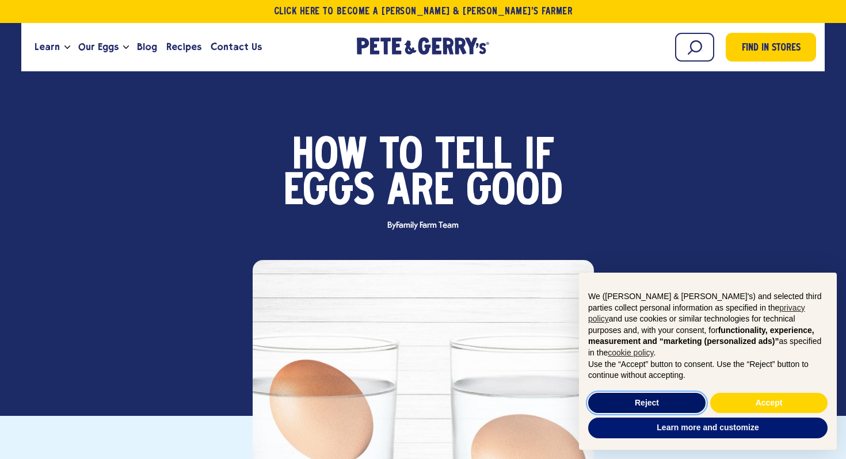
click at [683, 406] on button "Reject" at bounding box center [646, 403] width 117 height 21
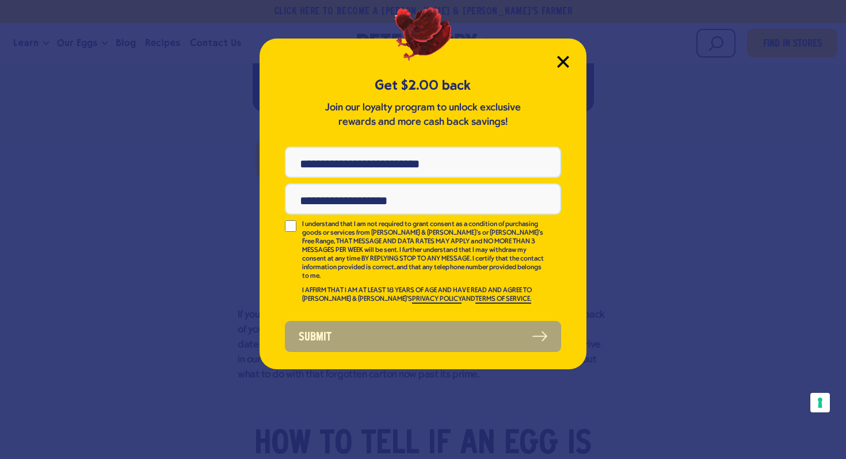
click at [563, 56] on icon "Close Modal" at bounding box center [563, 62] width 12 height 12
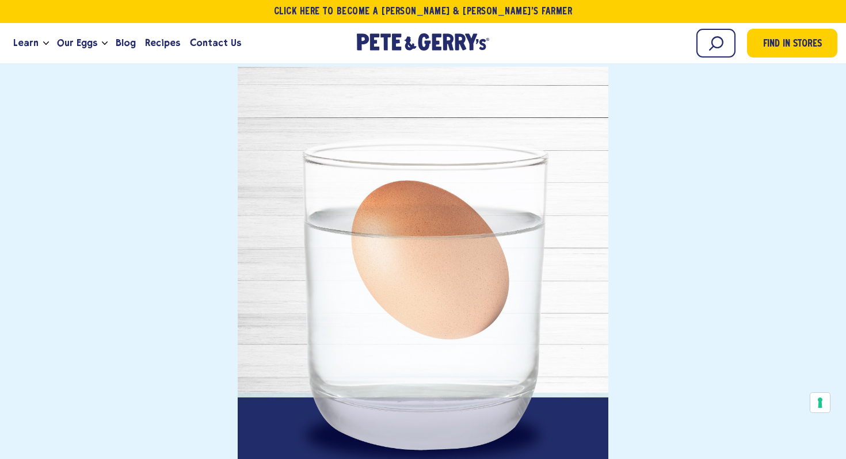
scroll to position [1706, 0]
click at [162, 45] on span "Recipes" at bounding box center [162, 43] width 35 height 14
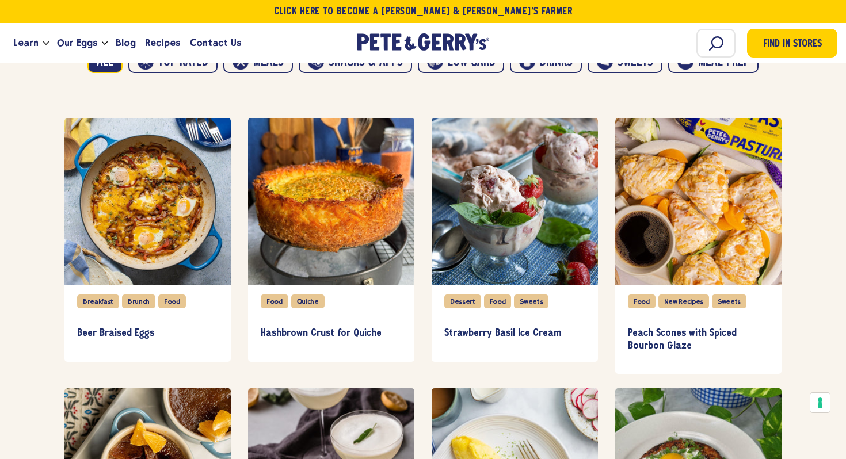
scroll to position [700, 0]
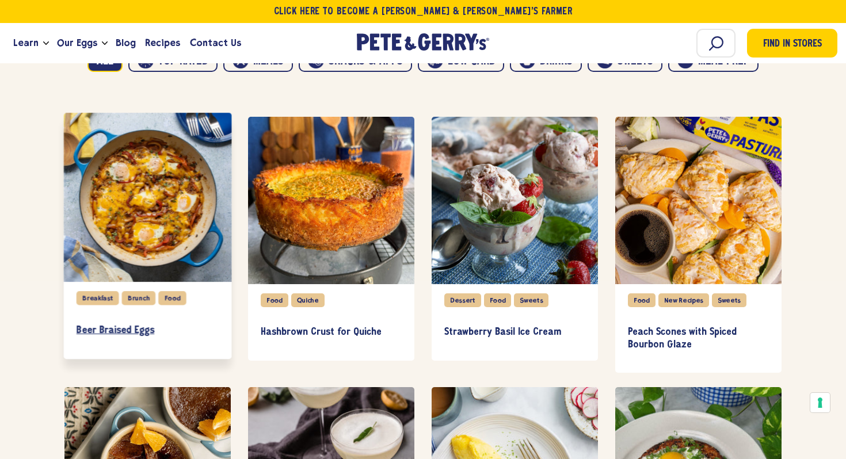
click at [111, 335] on h3 "Beer Braised Eggs" at bounding box center [148, 330] width 142 height 13
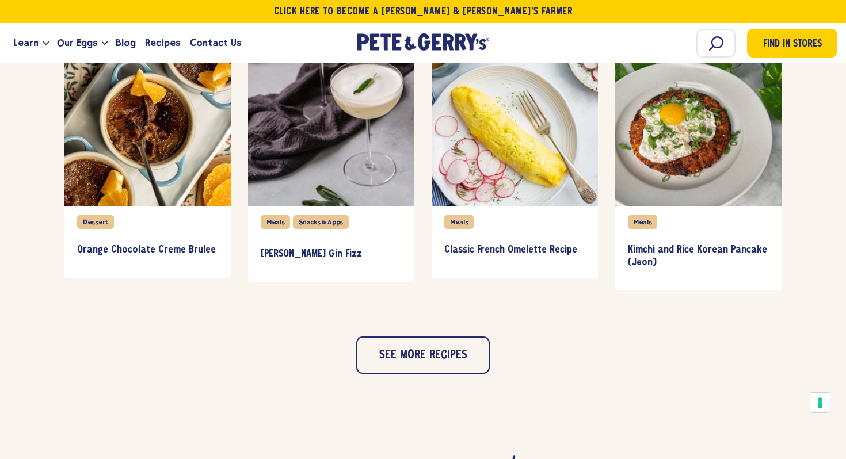
scroll to position [1049, 0]
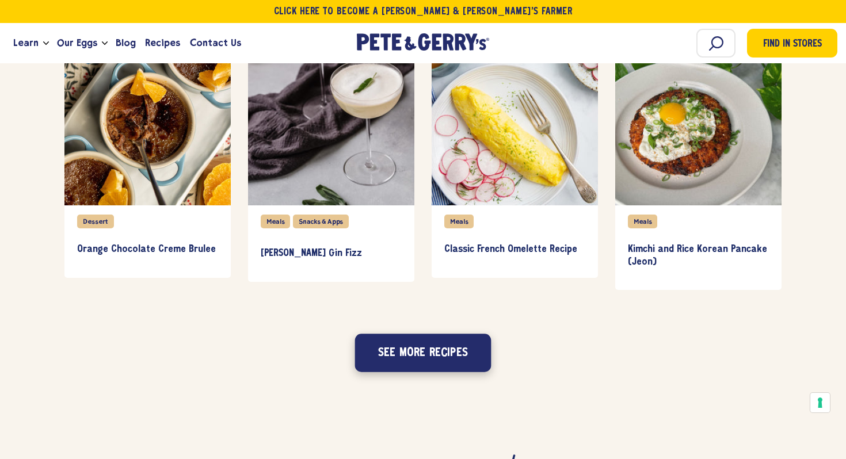
click at [438, 359] on button "See more recipes" at bounding box center [423, 353] width 136 height 38
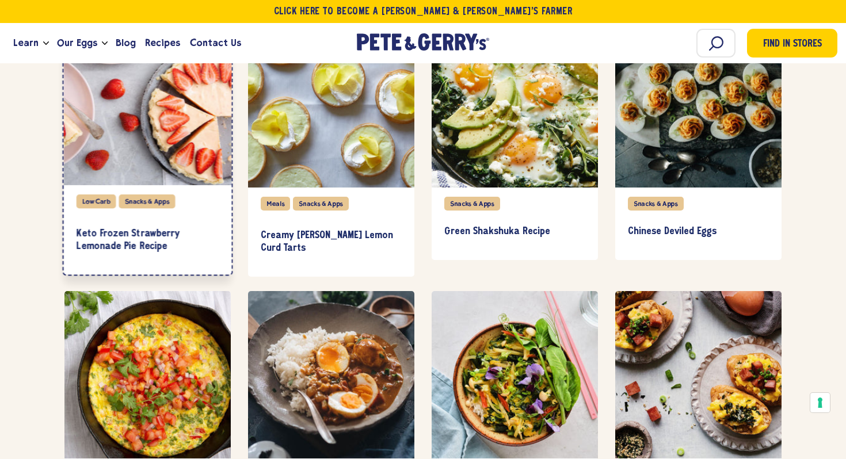
scroll to position [1335, 0]
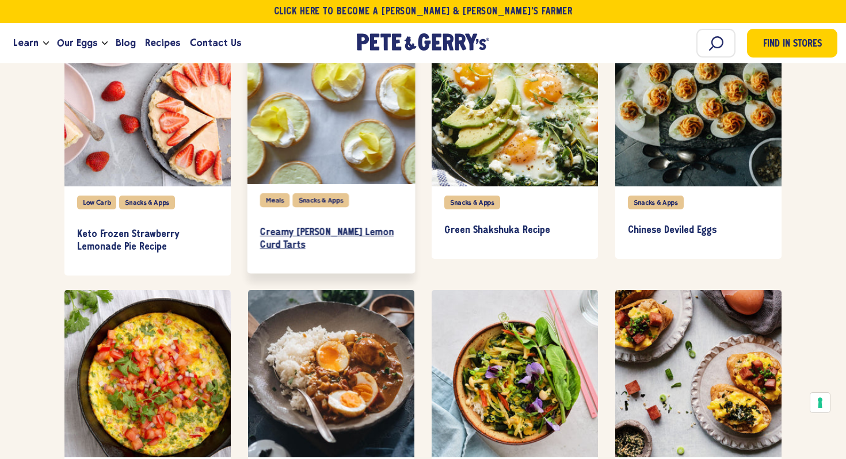
click at [303, 232] on h3 "Creamy [PERSON_NAME] Lemon Curd Tarts" at bounding box center [331, 239] width 142 height 25
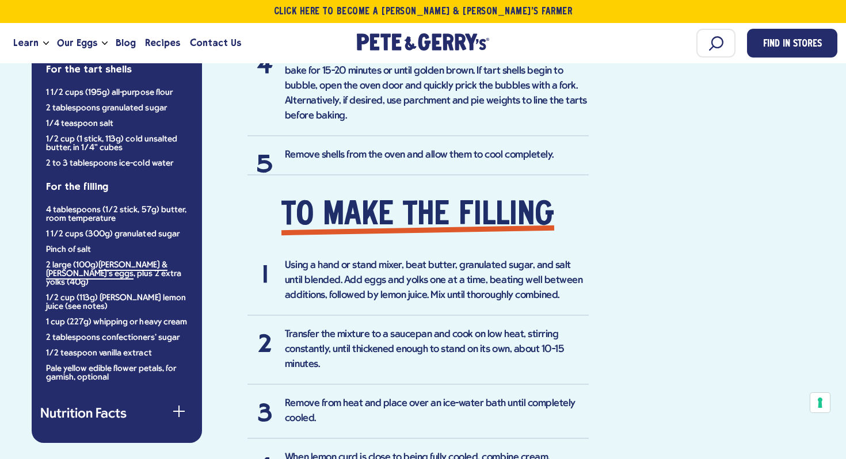
scroll to position [1076, 0]
